Goal: Task Accomplishment & Management: Complete application form

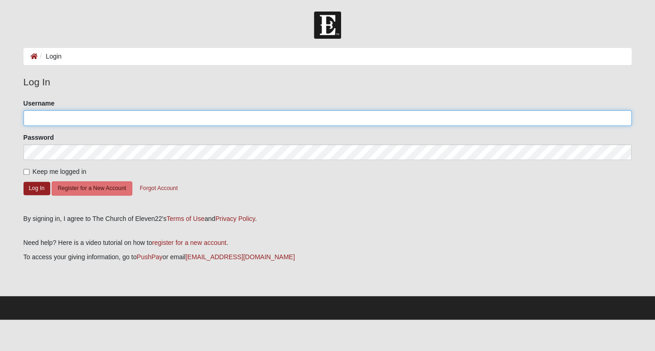
click at [76, 120] on input "Username" at bounding box center [328, 118] width 609 height 16
type input "saswaim"
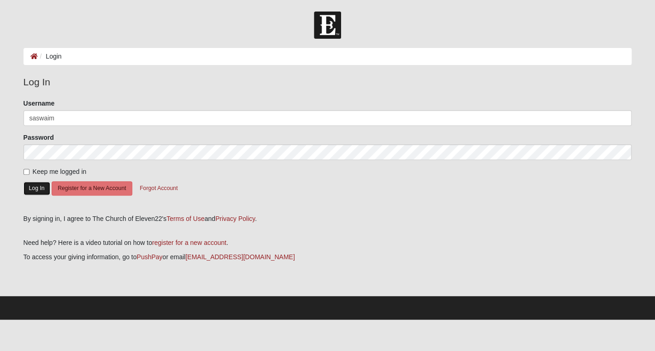
click at [35, 189] on button "Log In" at bounding box center [37, 188] width 27 height 13
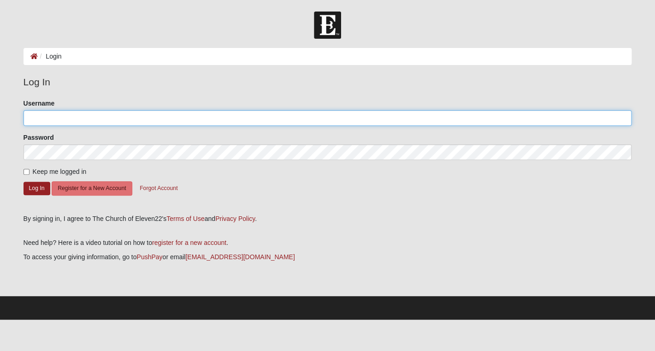
click at [56, 119] on input "Username" at bounding box center [328, 118] width 609 height 16
type input "saswaim"
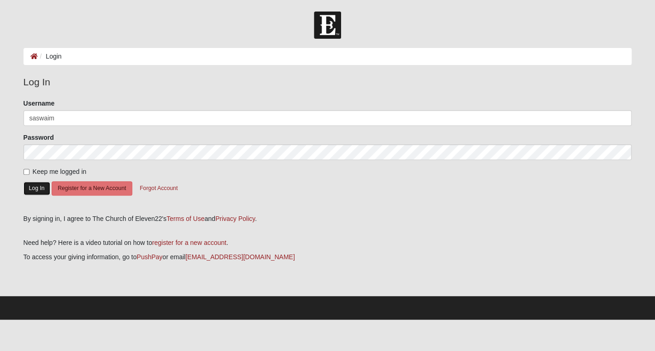
click at [40, 185] on button "Log In" at bounding box center [37, 188] width 27 height 13
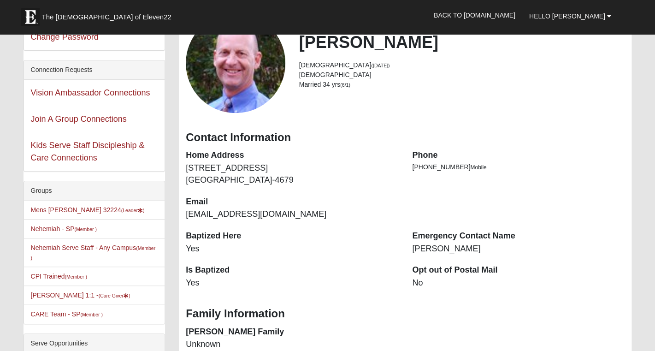
scroll to position [76, 0]
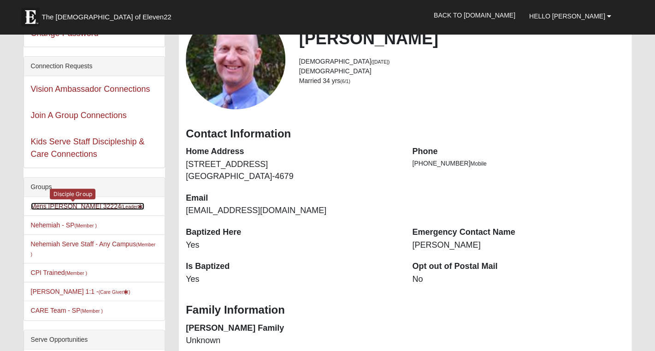
click at [76, 206] on link "Mens Swaim 32224 (Leader )" at bounding box center [88, 205] width 114 height 7
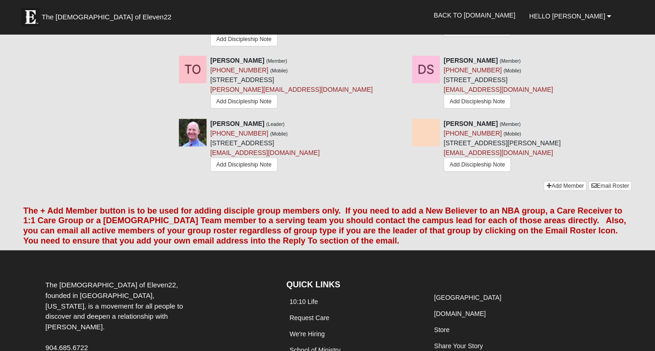
scroll to position [628, 0]
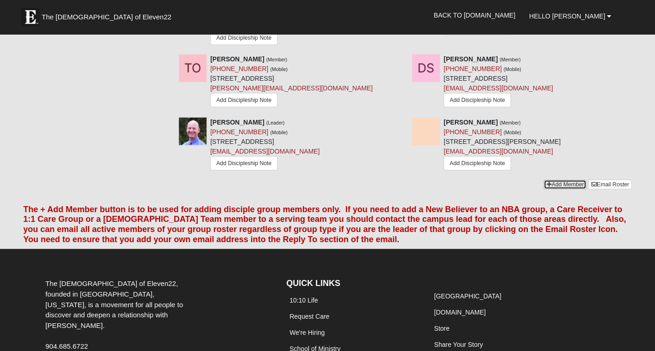
click at [551, 189] on link "Add Member" at bounding box center [565, 184] width 43 height 10
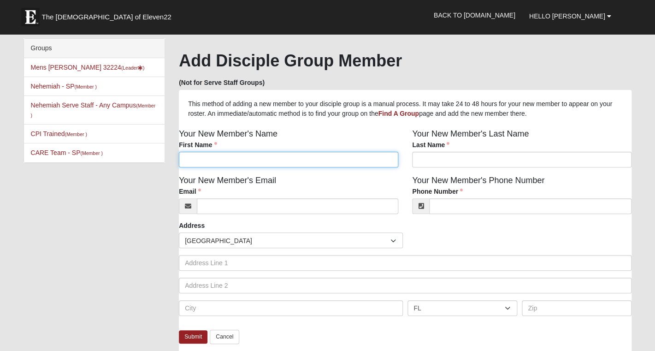
click at [230, 162] on input "First Name" at bounding box center [288, 160] width 219 height 16
type input "Hank"
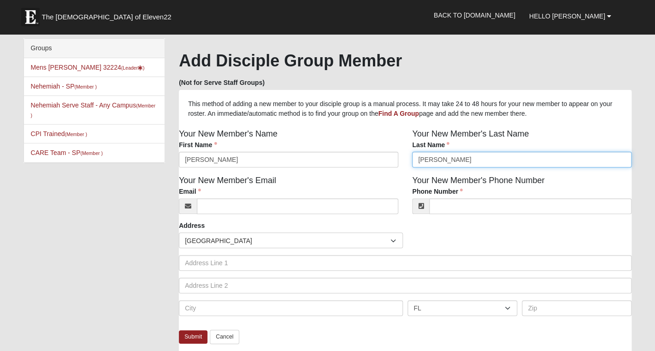
type input "Groff"
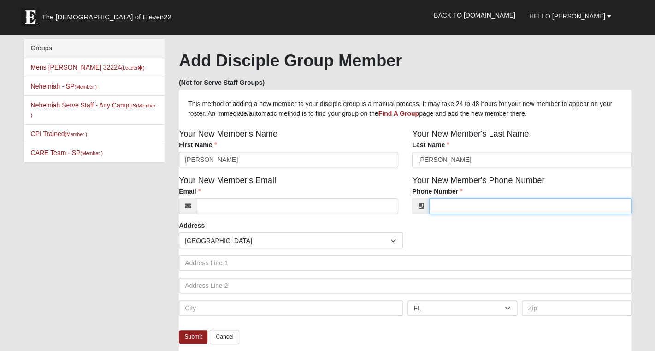
click at [456, 209] on input "Phone Number" at bounding box center [530, 206] width 202 height 16
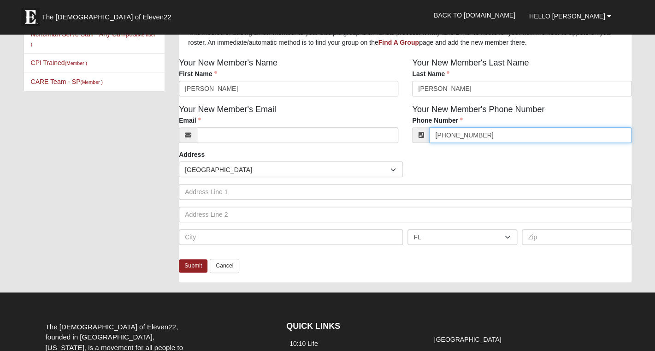
scroll to position [72, 0]
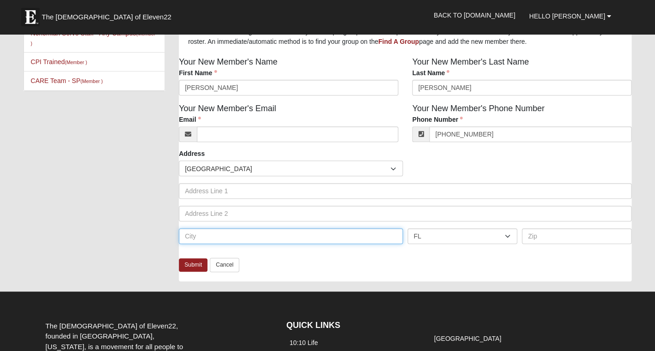
type input "(904) 333-1078"
click at [249, 237] on input "text" at bounding box center [291, 236] width 224 height 16
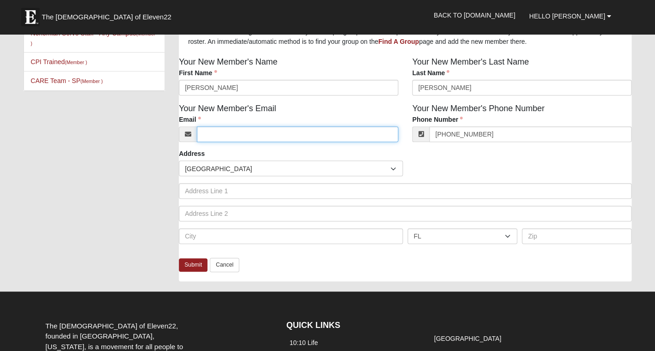
click at [224, 136] on input "Email" at bounding box center [297, 134] width 201 height 16
click at [214, 137] on input "han@tmf-warrior.com" at bounding box center [297, 134] width 201 height 16
type input "hank@tmf-warrior.com"
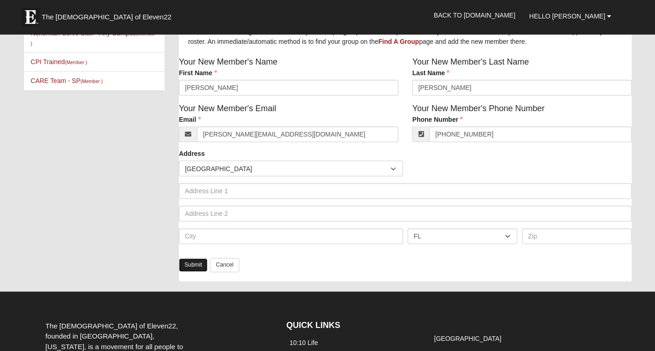
click at [196, 265] on link "Submit" at bounding box center [193, 264] width 29 height 13
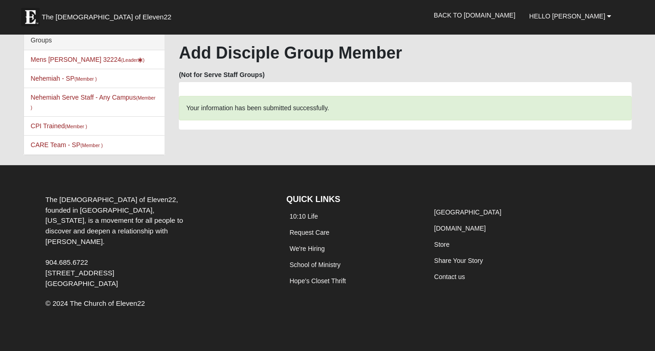
scroll to position [0, 0]
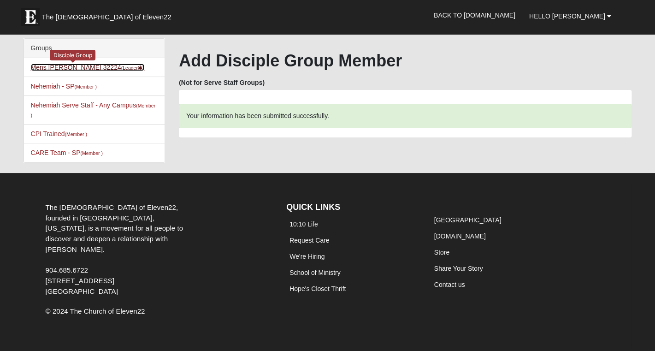
click at [77, 68] on link "Mens Swaim 32224 (Leader )" at bounding box center [88, 67] width 114 height 7
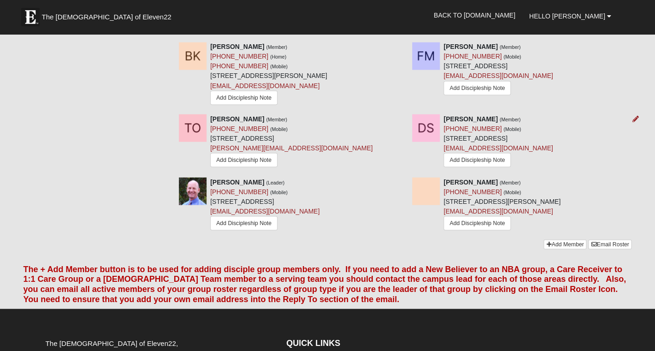
scroll to position [571, 0]
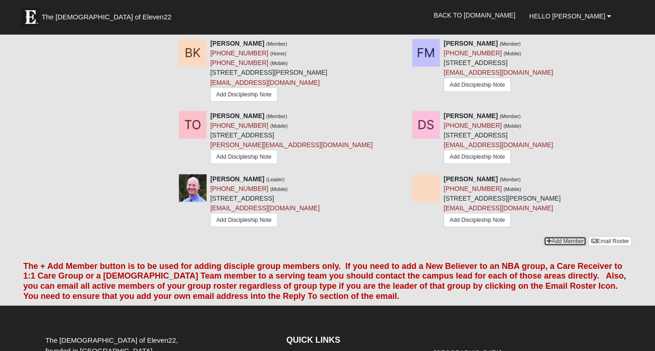
click at [560, 246] on link "Add Member" at bounding box center [565, 241] width 43 height 10
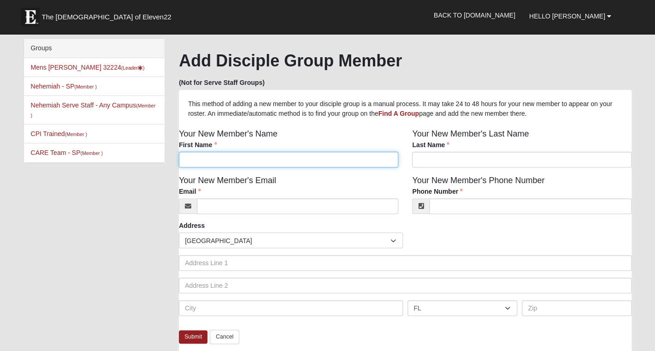
click at [230, 162] on input "First Name" at bounding box center [288, 160] width 219 height 16
type input "Micah"
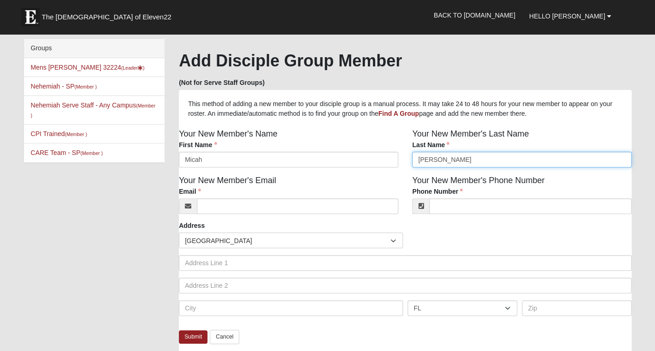
type input "[PERSON_NAME]"
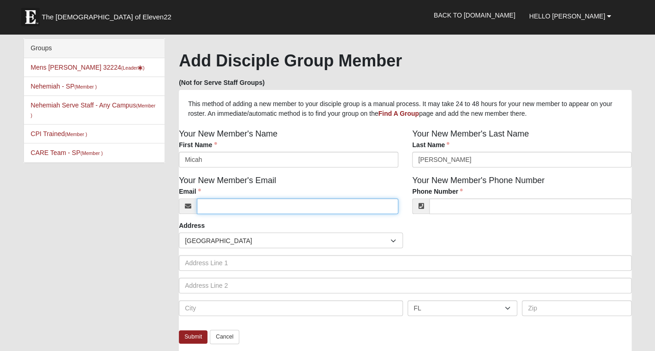
click at [250, 210] on input "Email" at bounding box center [297, 206] width 201 height 16
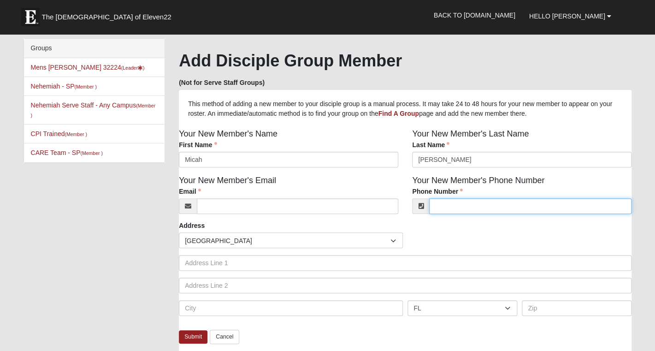
click at [451, 206] on input "Phone Number" at bounding box center [530, 206] width 202 height 16
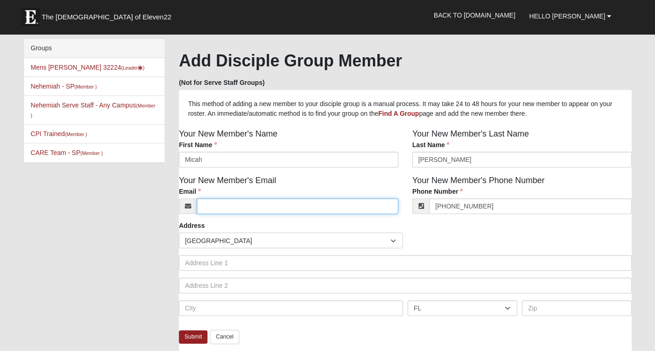
type input "[PHONE_NUMBER]"
click at [270, 209] on input "Email" at bounding box center [297, 206] width 201 height 16
click at [249, 206] on input "Email" at bounding box center [297, 206] width 201 height 16
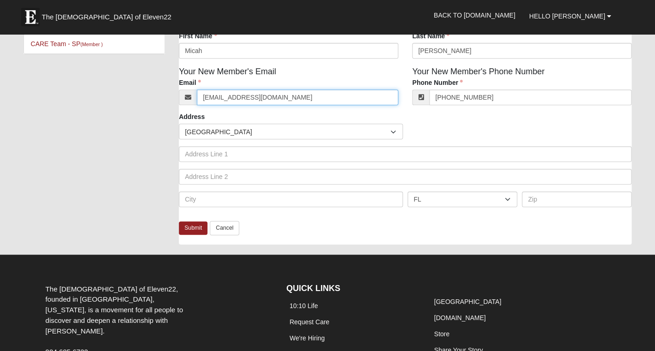
scroll to position [110, 0]
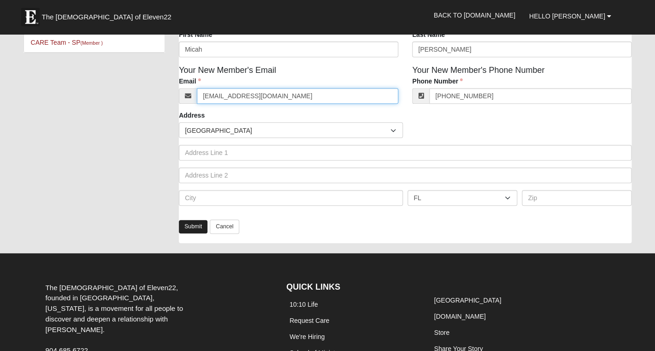
type input "[EMAIL_ADDRESS][DOMAIN_NAME]"
click at [191, 231] on link "Submit" at bounding box center [193, 226] width 29 height 13
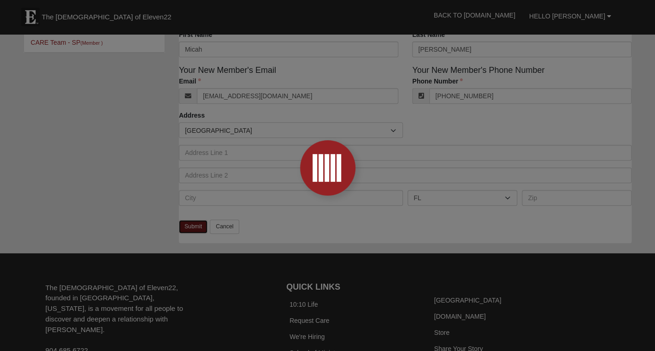
scroll to position [8, 0]
